Goal: Task Accomplishment & Management: Manage account settings

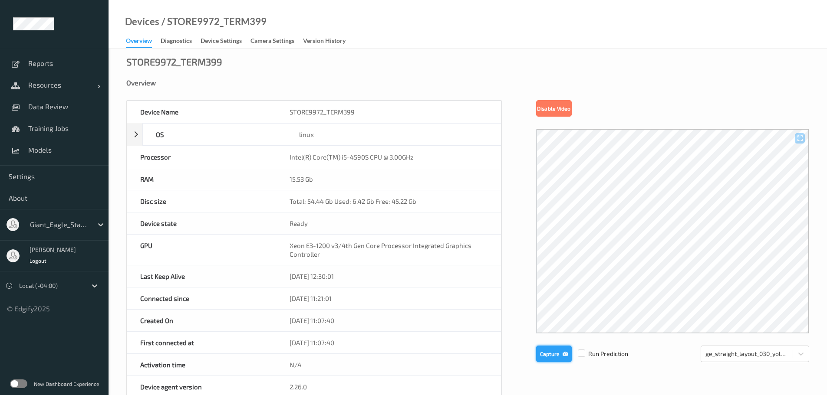
click at [555, 355] on button "Capture" at bounding box center [554, 354] width 36 height 16
click at [258, 37] on div "Camera Settings" at bounding box center [272, 41] width 44 height 11
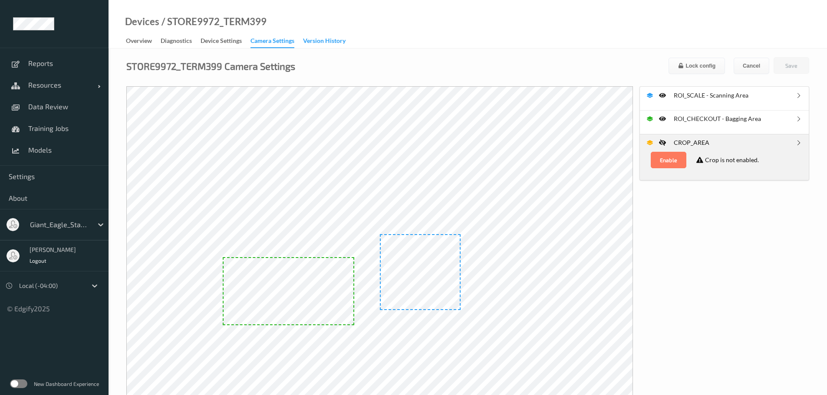
click at [319, 45] on div "Version History" at bounding box center [324, 41] width 43 height 11
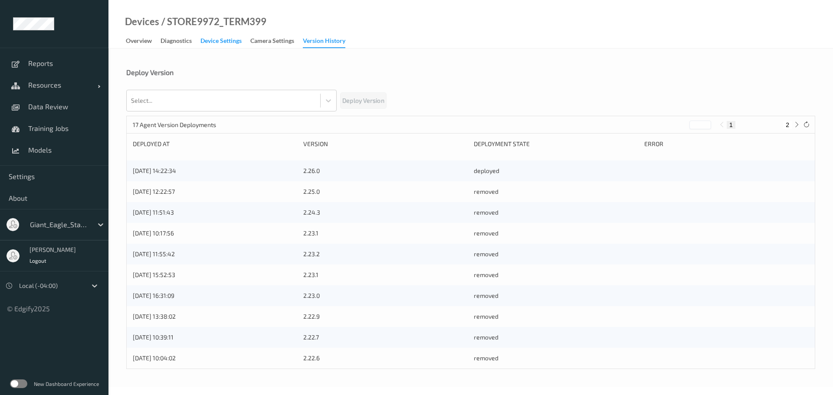
click at [217, 41] on div "Device Settings" at bounding box center [220, 41] width 41 height 11
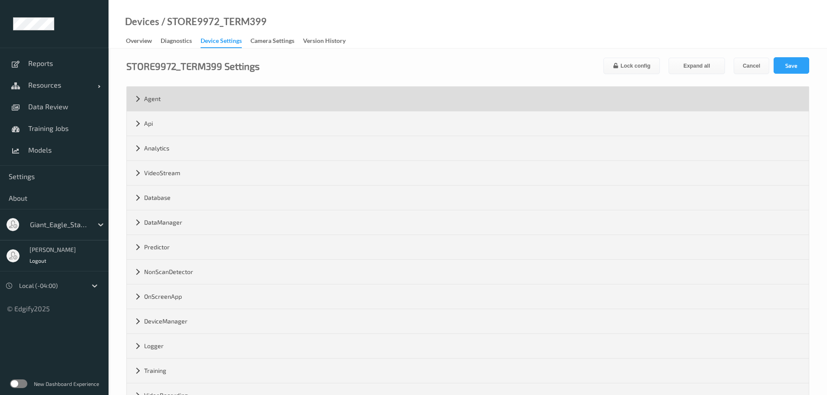
click at [141, 98] on div "Agent" at bounding box center [468, 99] width 682 height 24
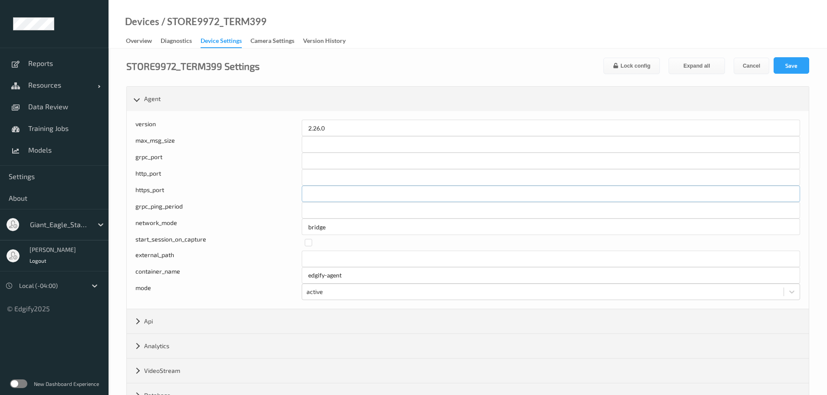
click at [339, 190] on input "*" at bounding box center [551, 194] width 498 height 16
click at [191, 38] on div "Diagnostics" at bounding box center [176, 41] width 31 height 11
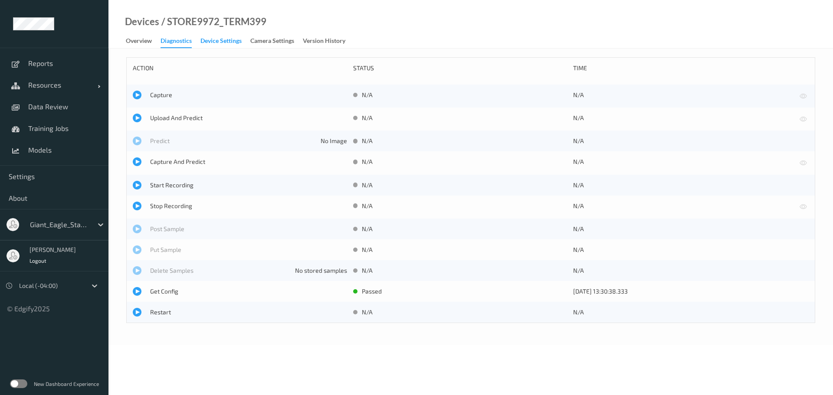
click at [216, 40] on div "Device Settings" at bounding box center [220, 41] width 41 height 11
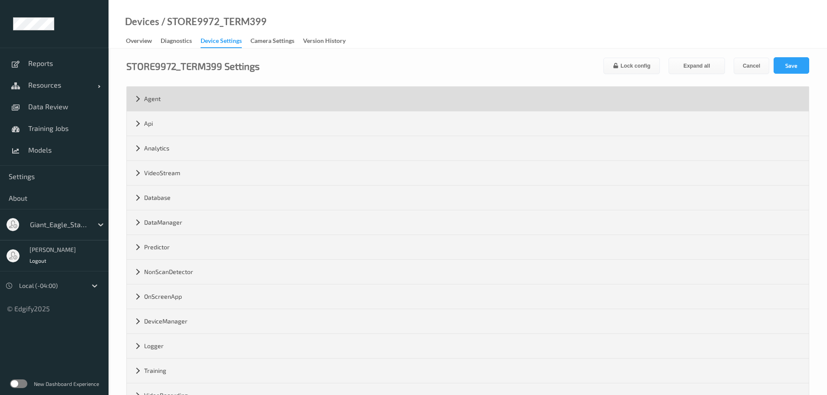
click at [136, 98] on div "Agent" at bounding box center [468, 99] width 682 height 24
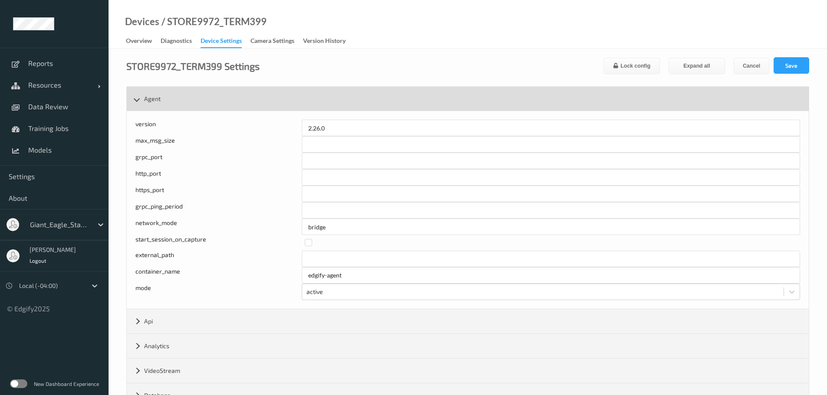
click at [136, 98] on div "Agent" at bounding box center [468, 99] width 682 height 24
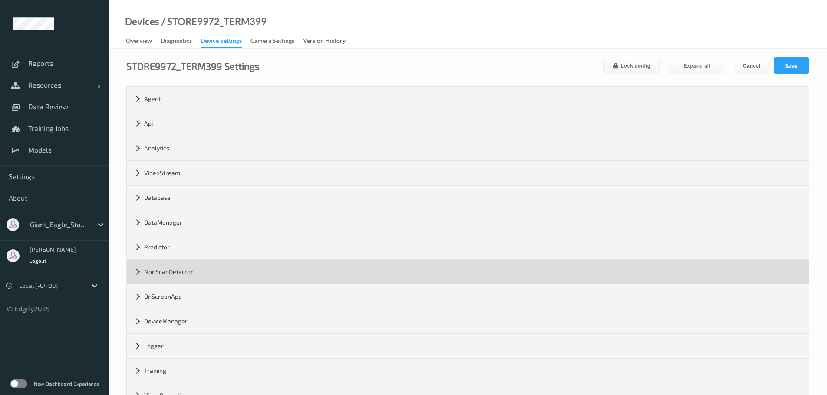
click at [150, 276] on div "NonScanDetector" at bounding box center [468, 272] width 682 height 24
